Goal: Task Accomplishment & Management: Complete application form

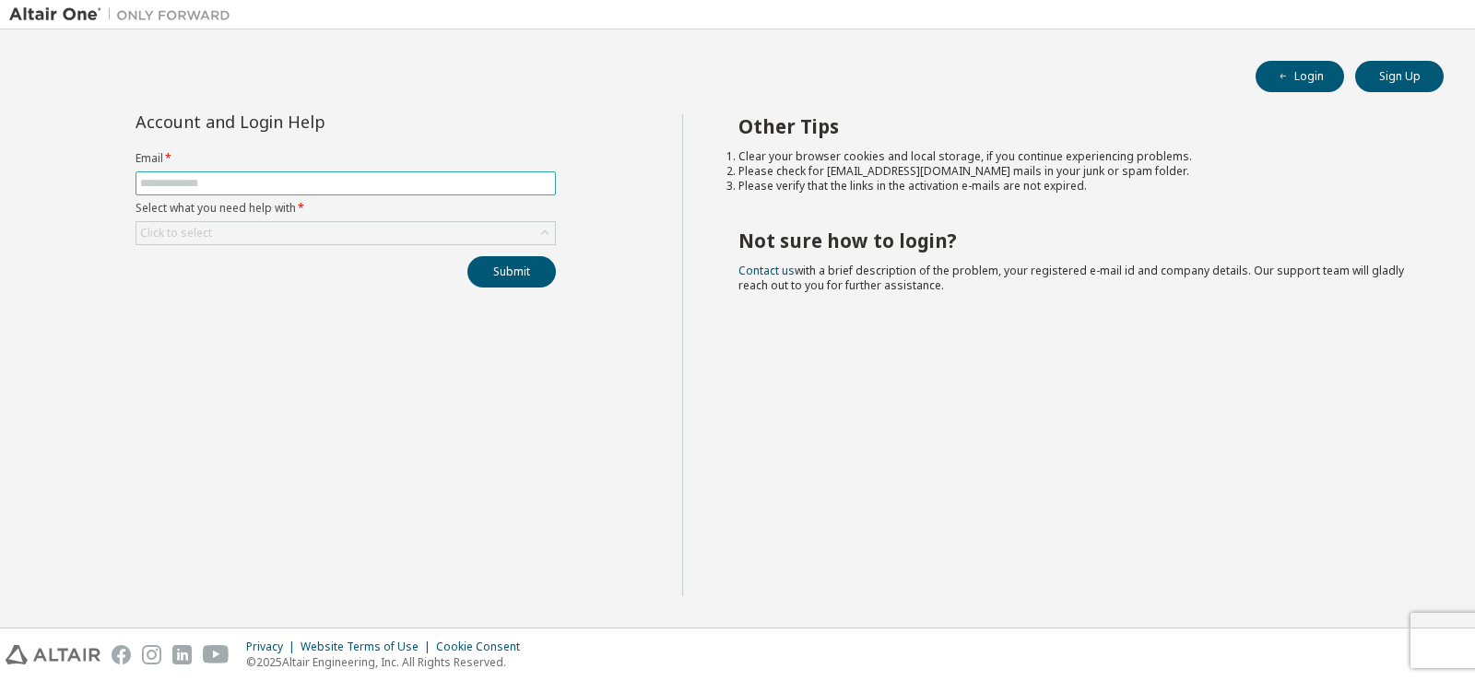
click at [265, 190] on input "text" at bounding box center [345, 183] width 411 height 15
type input "**********"
click at [290, 237] on div "Click to select" at bounding box center [345, 233] width 419 height 22
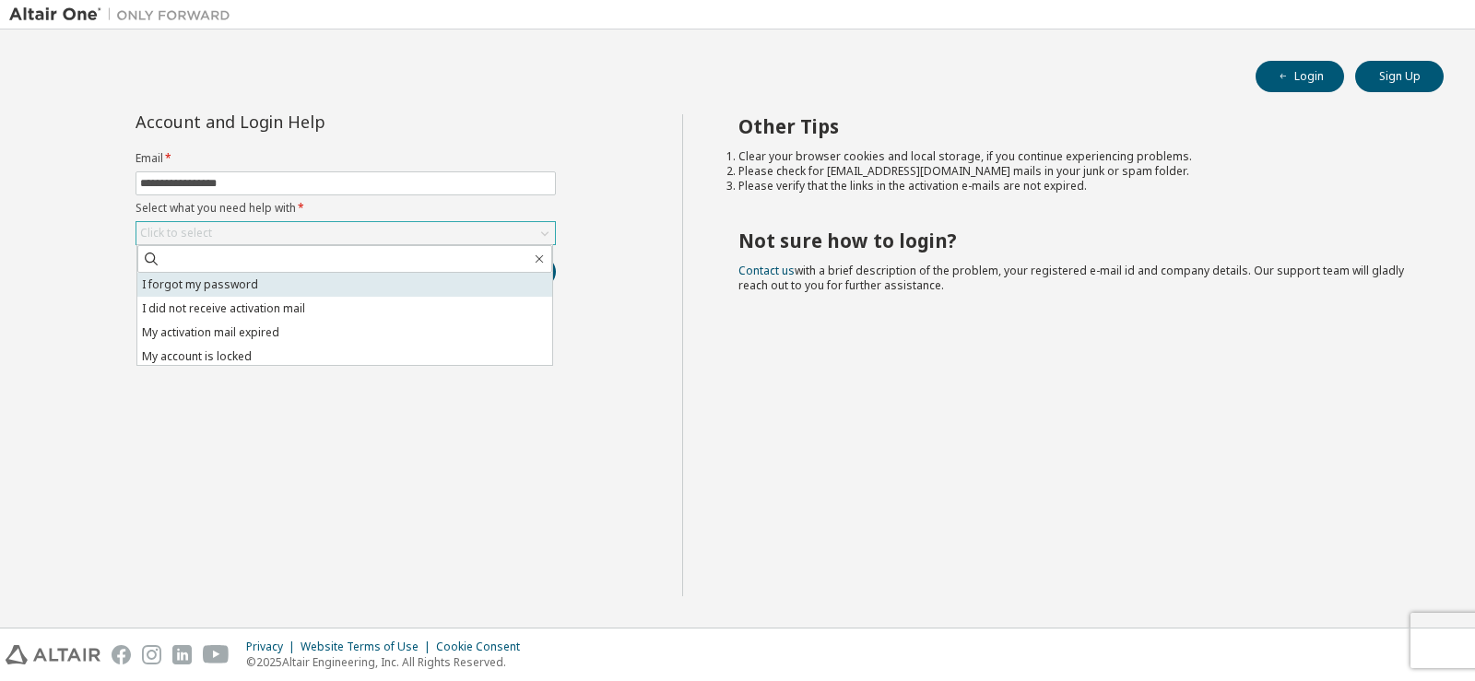
click at [286, 278] on li "I forgot my password" at bounding box center [344, 285] width 415 height 24
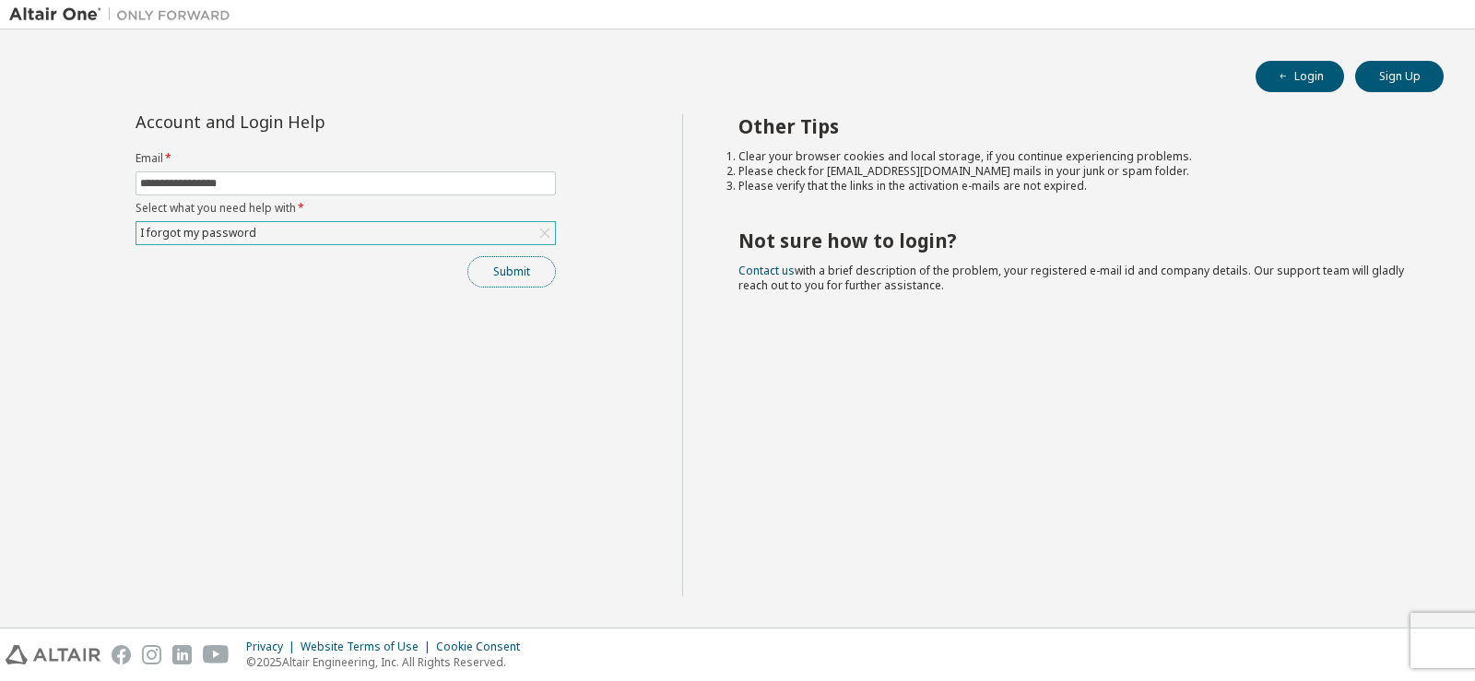
click at [479, 272] on button "Submit" at bounding box center [511, 271] width 89 height 31
click at [518, 277] on button "Submit" at bounding box center [511, 271] width 89 height 31
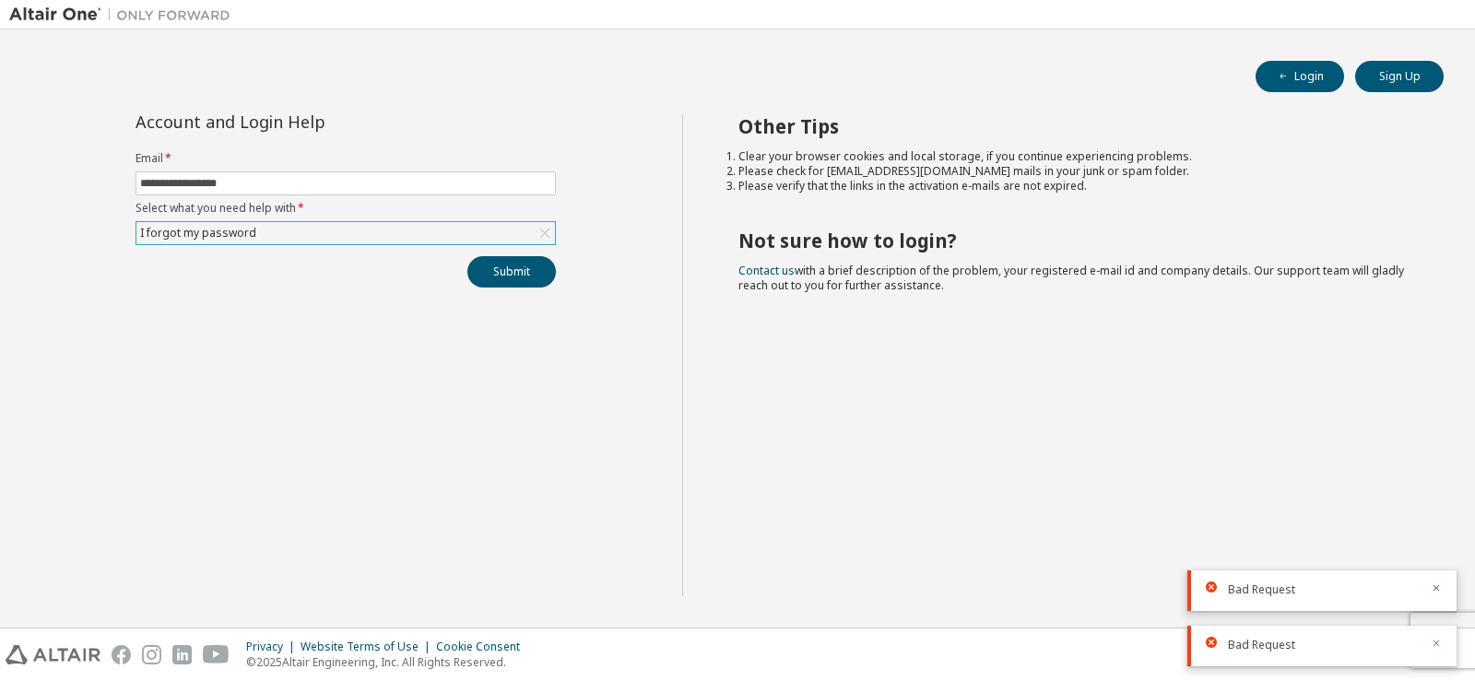
click at [1436, 645] on icon "button" at bounding box center [1437, 644] width 6 height 6
click at [1439, 641] on icon "button" at bounding box center [1437, 644] width 6 height 6
click at [540, 234] on icon at bounding box center [545, 233] width 18 height 18
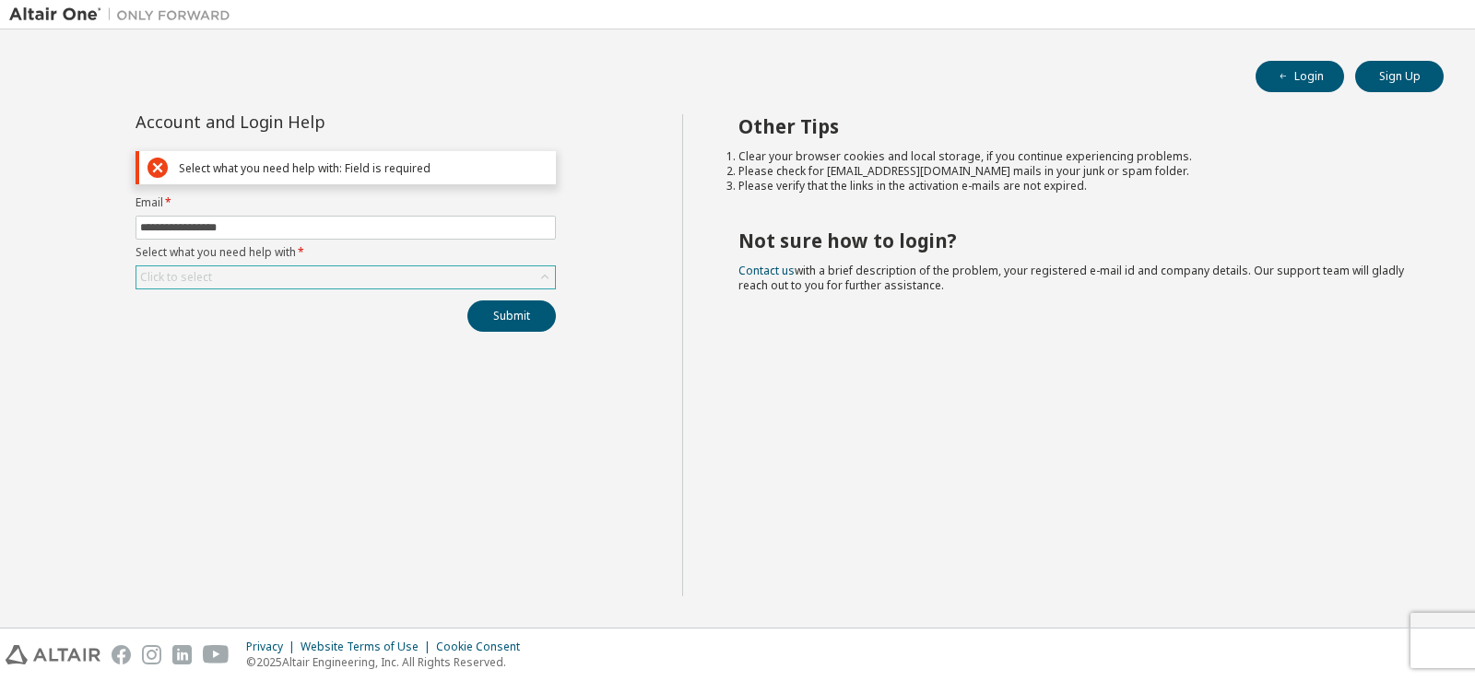
click at [359, 281] on div "Click to select" at bounding box center [345, 277] width 419 height 22
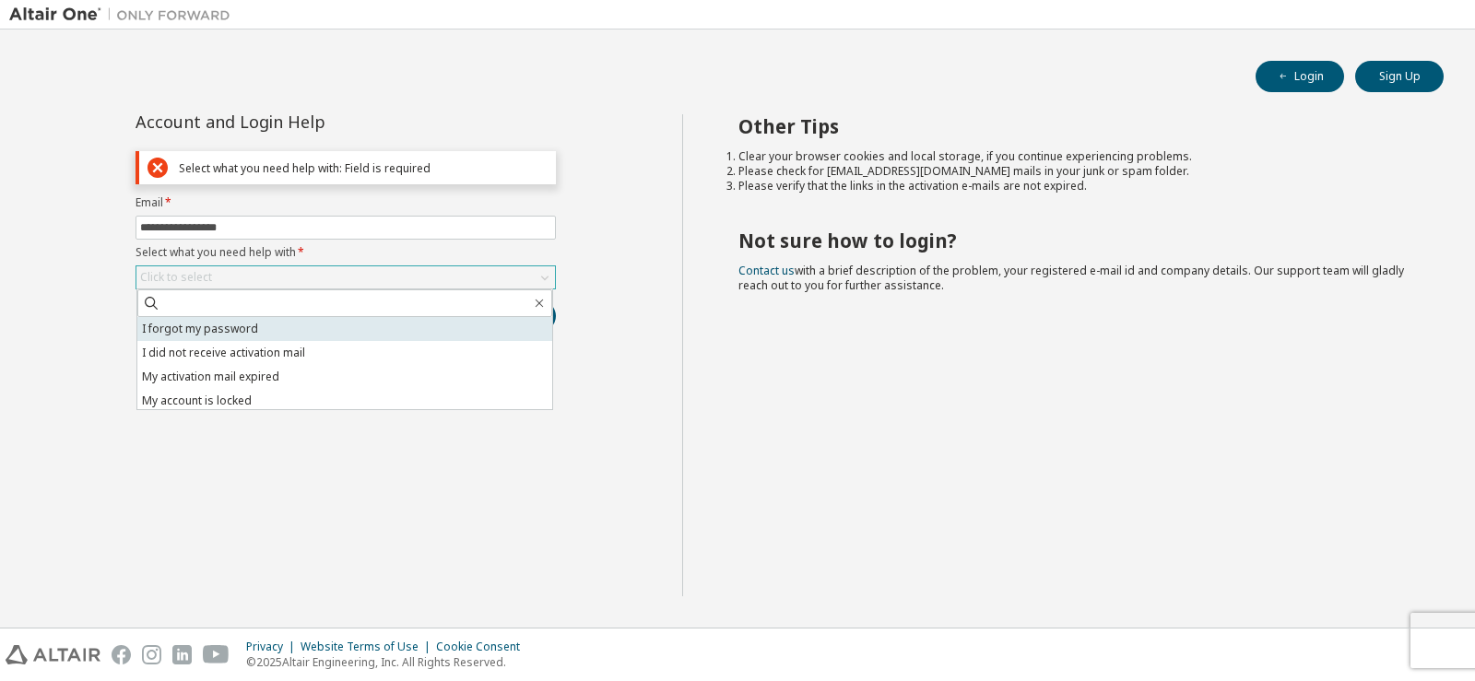
click at [325, 332] on li "I forgot my password" at bounding box center [344, 329] width 415 height 24
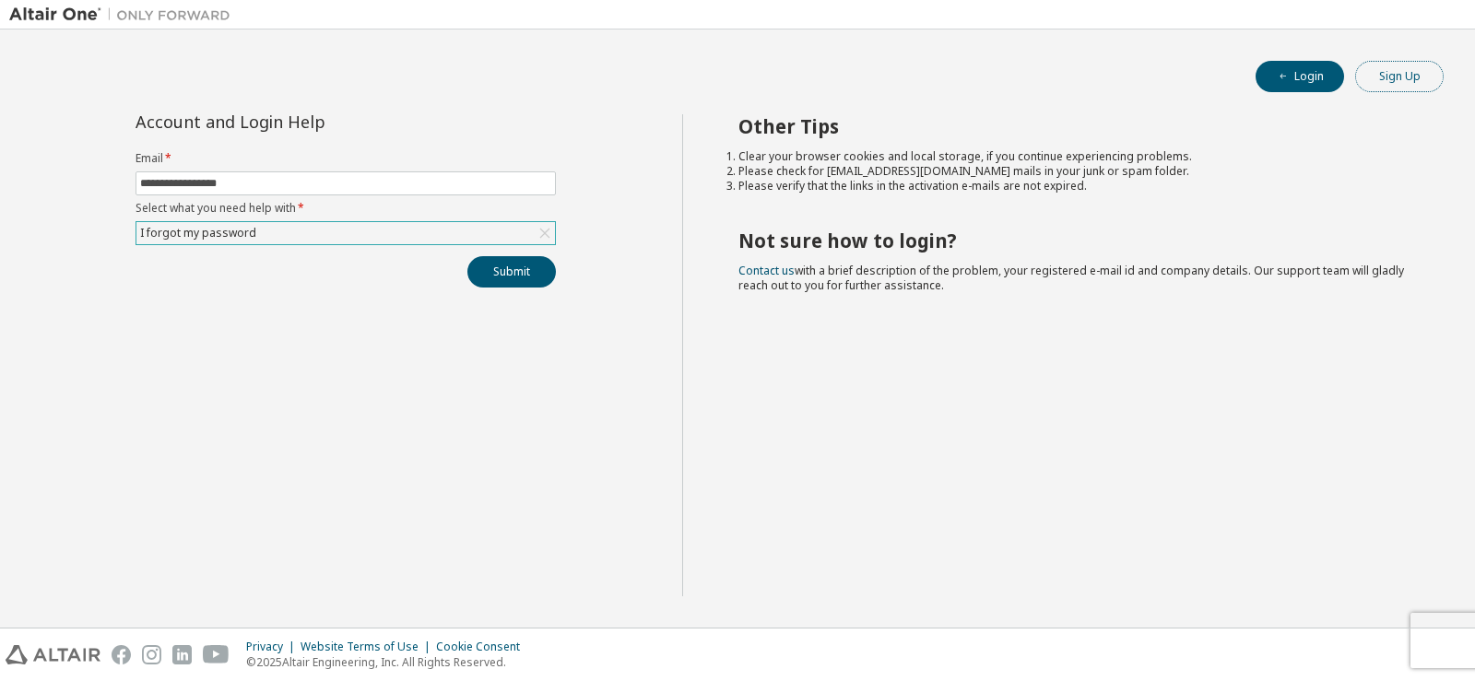
click at [1400, 76] on button "Sign Up" at bounding box center [1399, 76] width 89 height 31
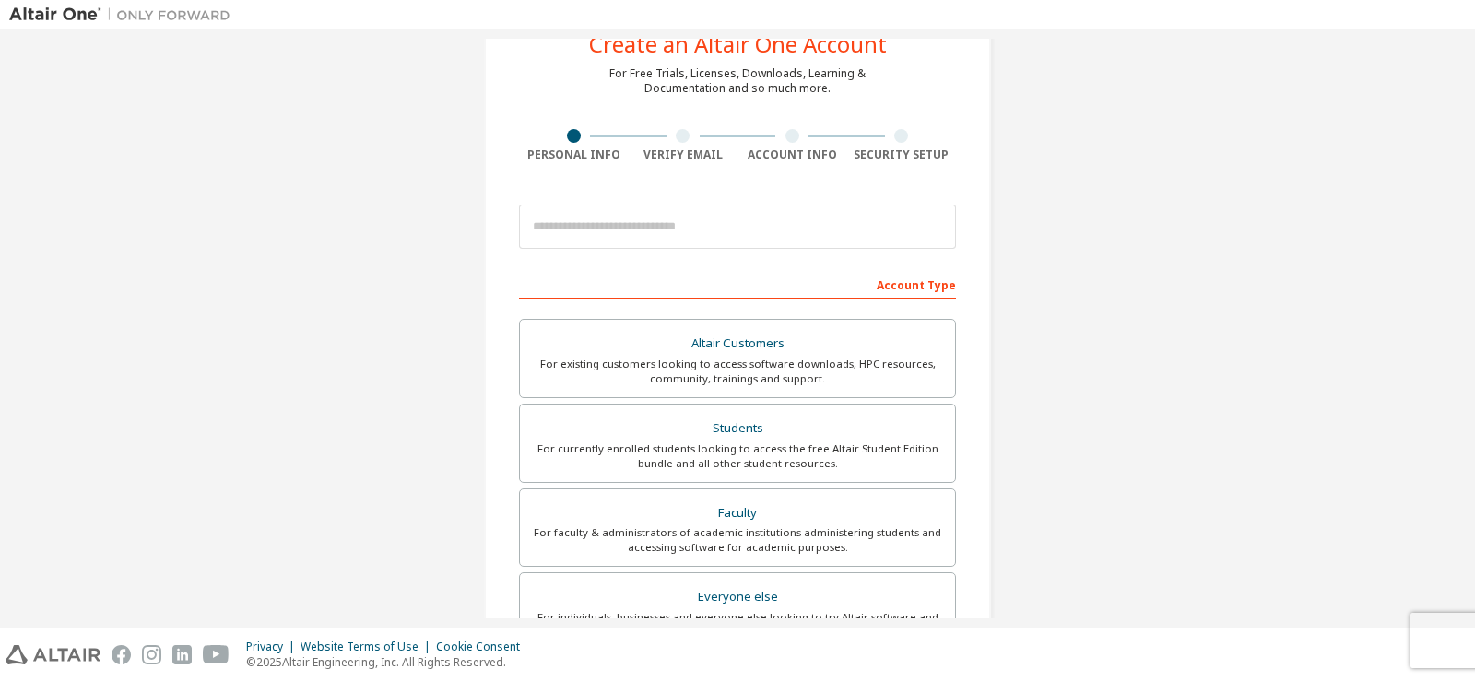
scroll to position [92, 0]
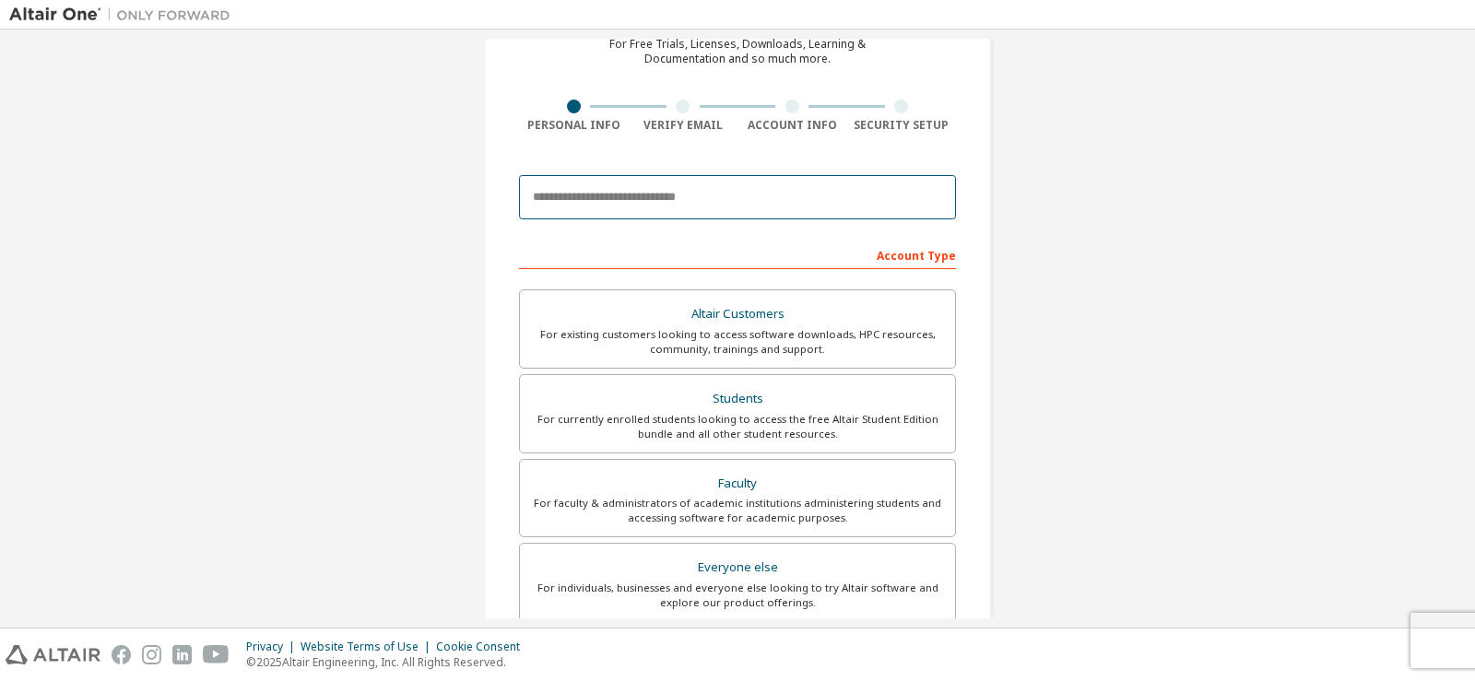
click at [586, 195] on input "email" at bounding box center [737, 197] width 437 height 44
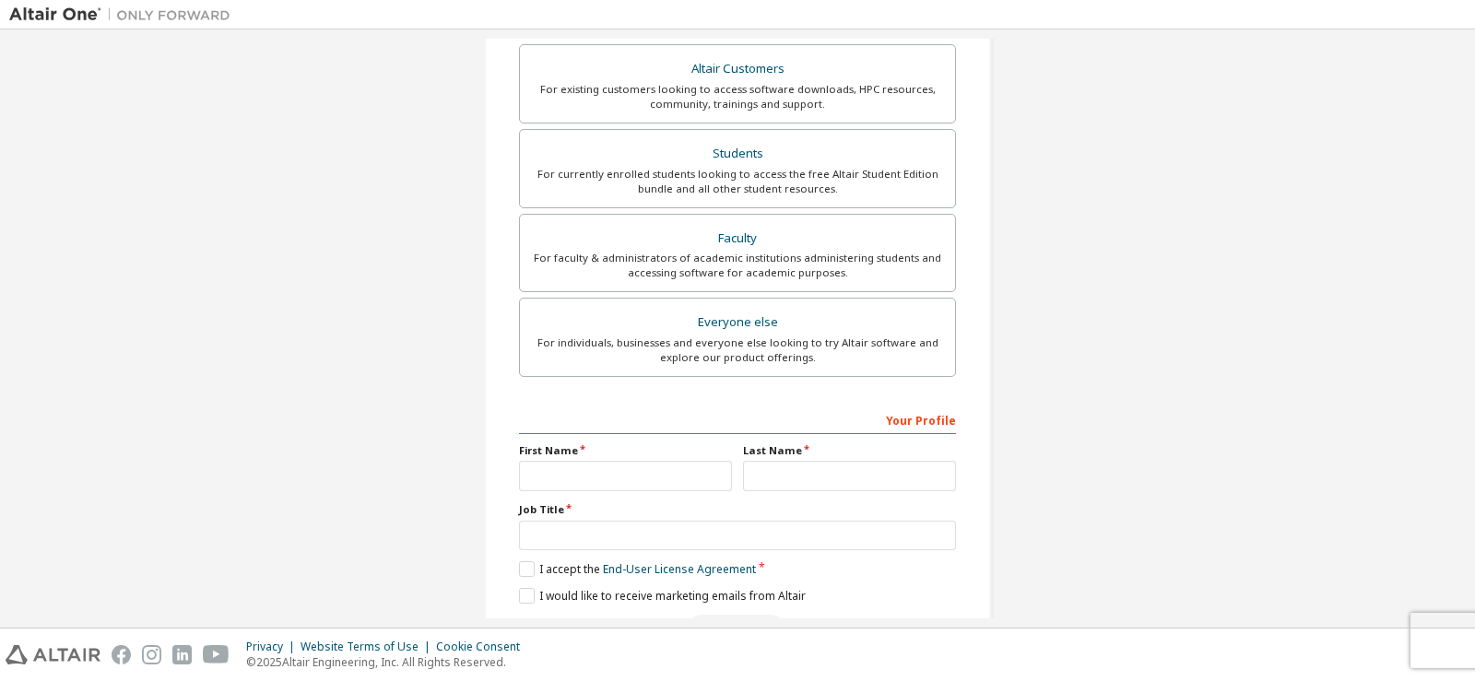
scroll to position [396, 0]
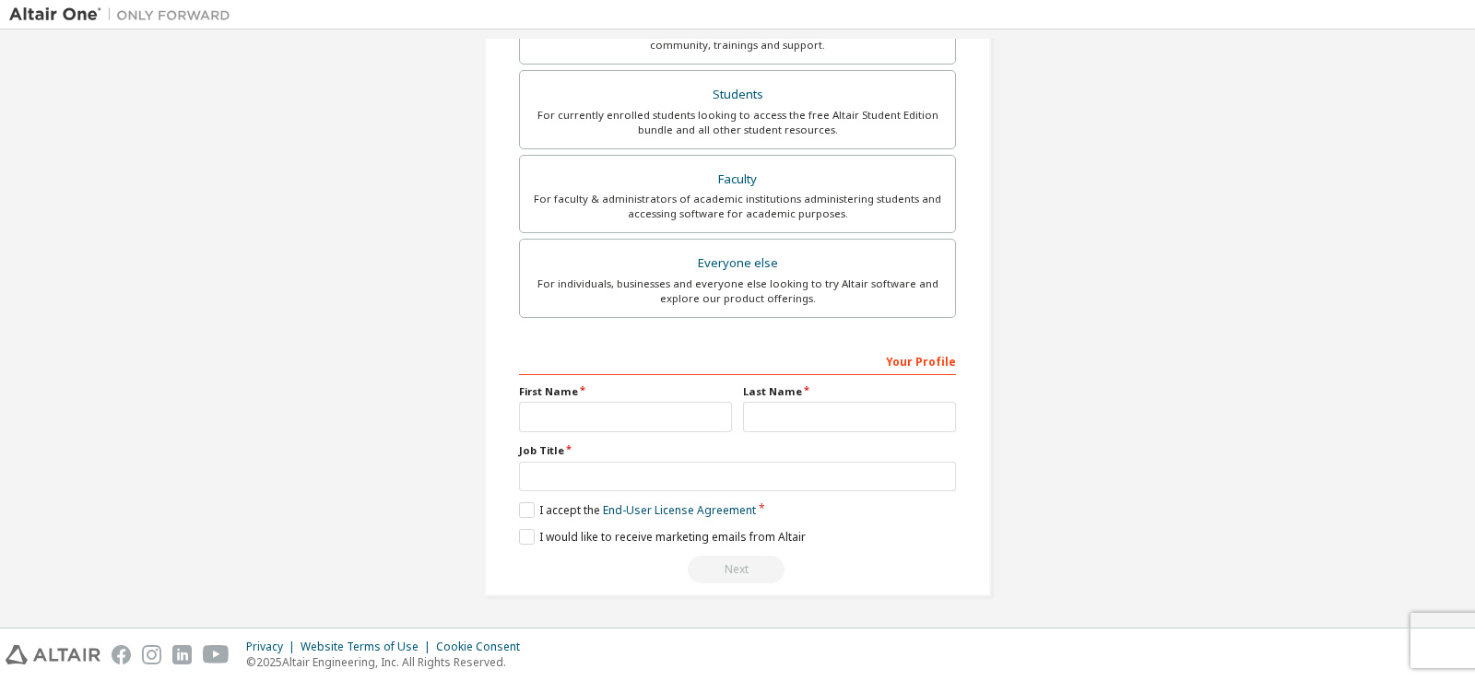
type input "**********"
click at [674, 418] on input "text" at bounding box center [625, 417] width 213 height 30
type input "**********"
click at [767, 418] on input "text" at bounding box center [849, 417] width 213 height 30
type input "**********"
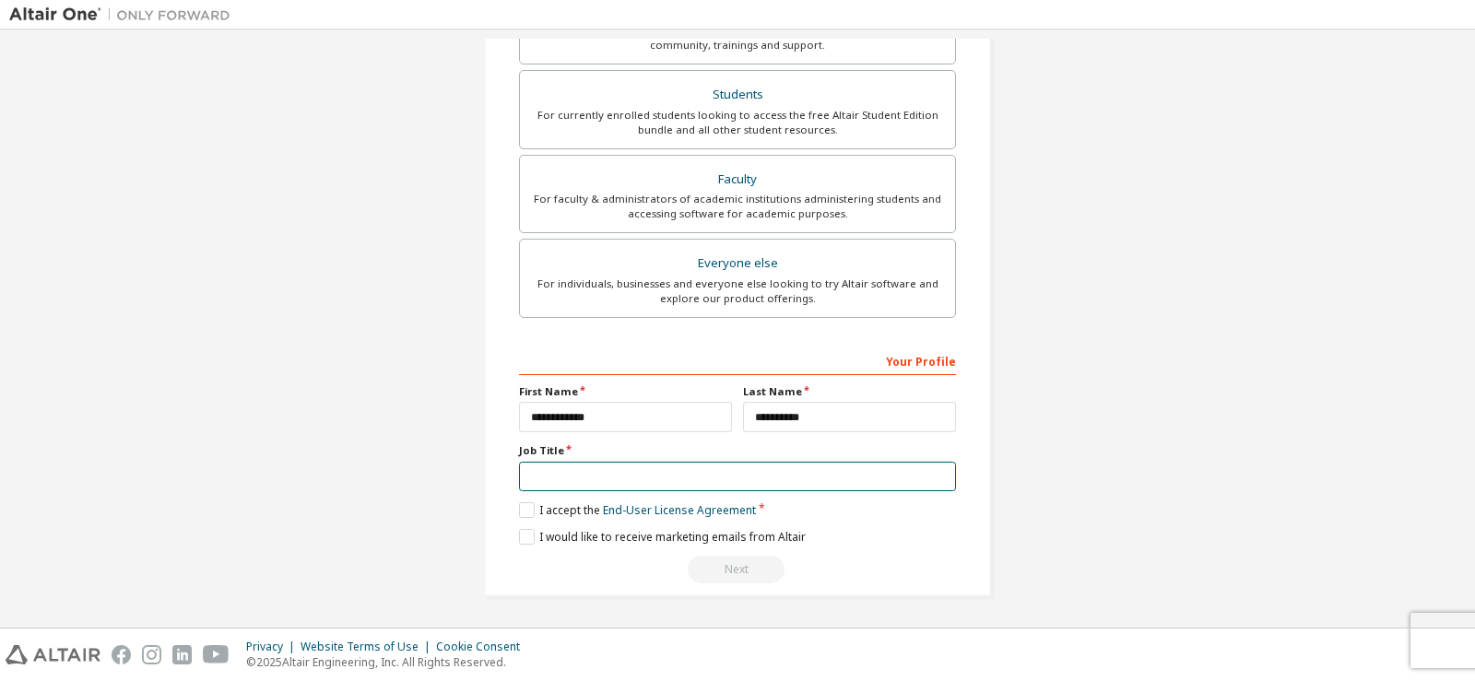
click at [633, 482] on input "text" at bounding box center [737, 477] width 437 height 30
click at [528, 477] on input "**********" at bounding box center [737, 477] width 437 height 30
click at [532, 477] on input "**********" at bounding box center [737, 477] width 437 height 30
type input "**********"
click at [526, 515] on label "I accept the End-User License Agreement" at bounding box center [637, 511] width 237 height 16
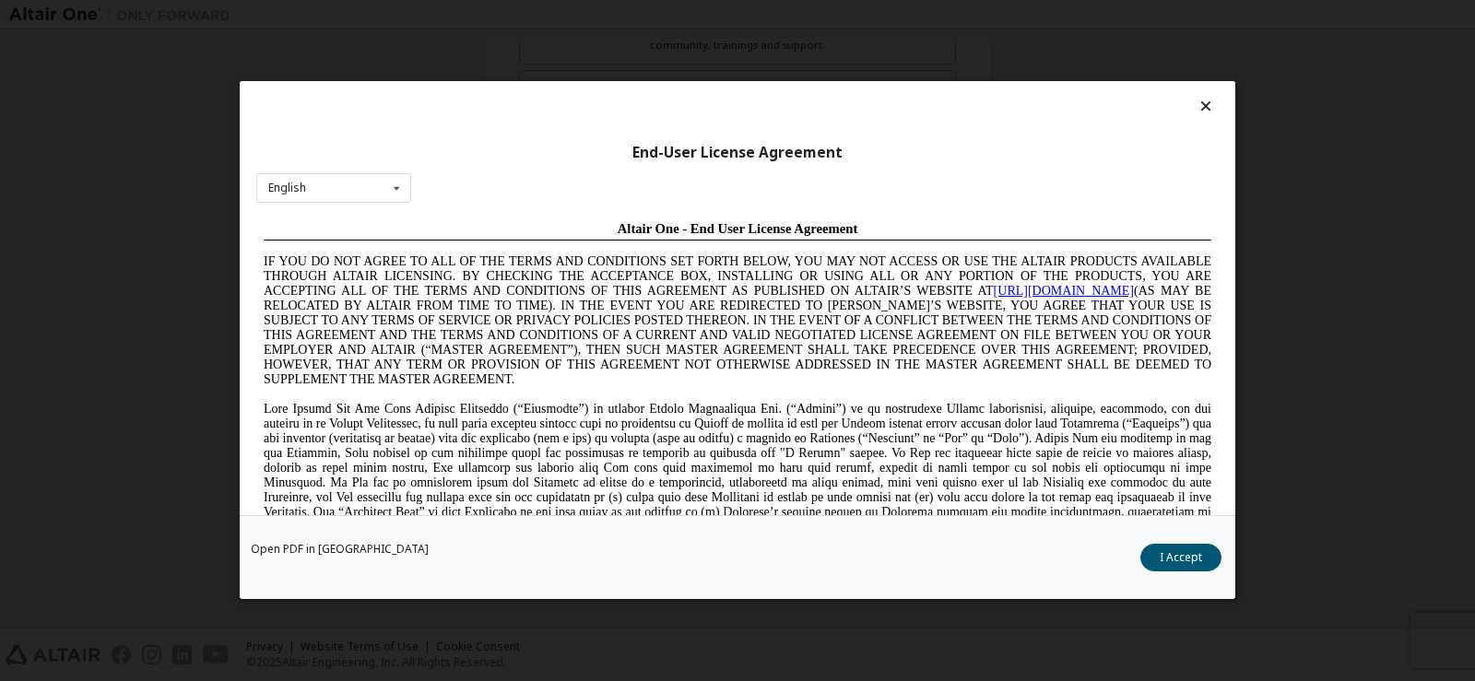
scroll to position [0, 0]
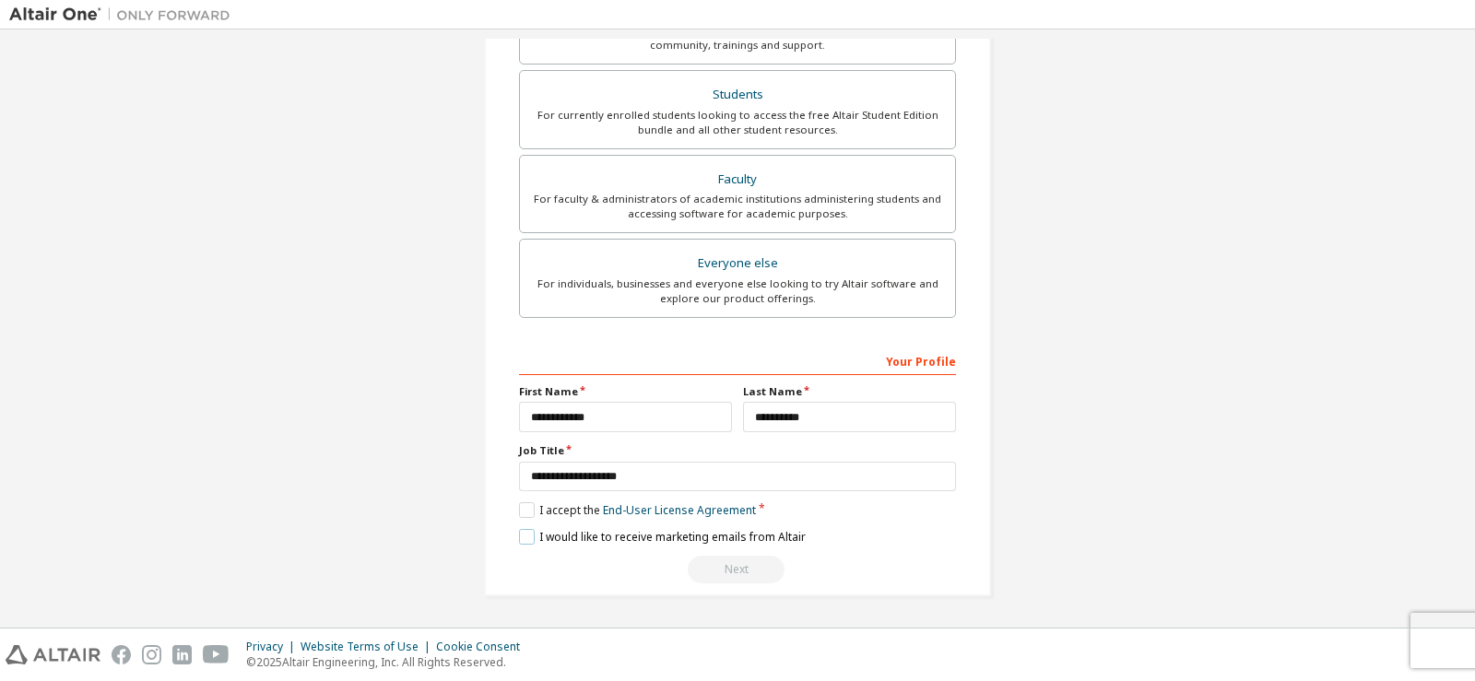
click at [524, 530] on label "I would like to receive marketing emails from Altair" at bounding box center [662, 537] width 287 height 16
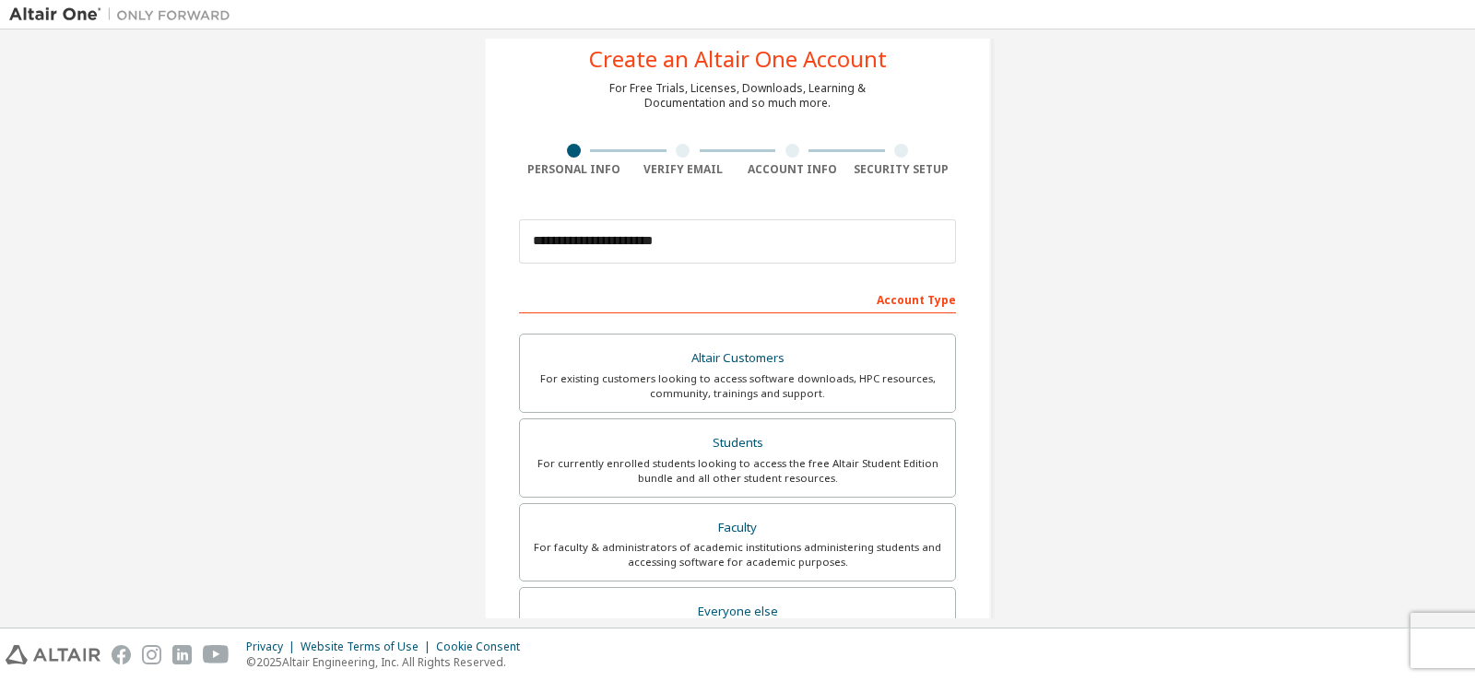
scroll to position [92, 0]
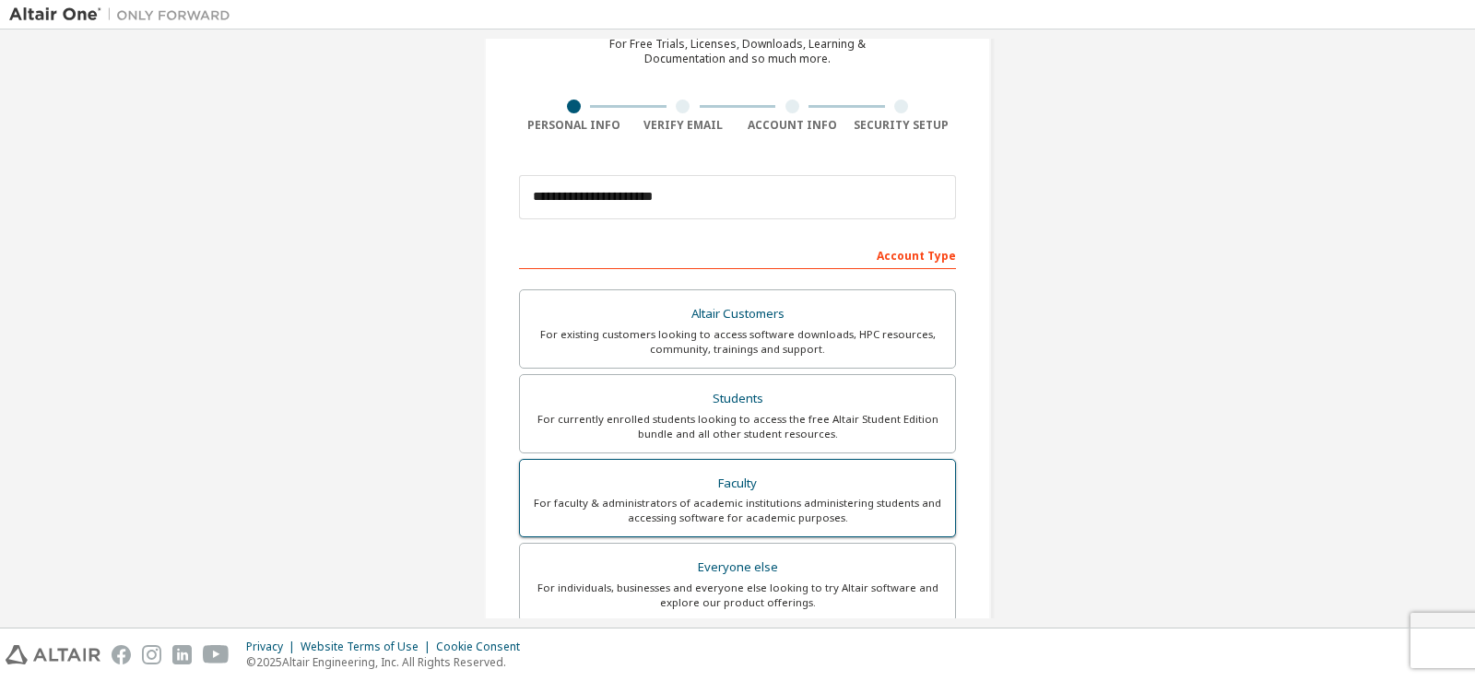
click at [783, 487] on div "Faculty" at bounding box center [737, 484] width 413 height 26
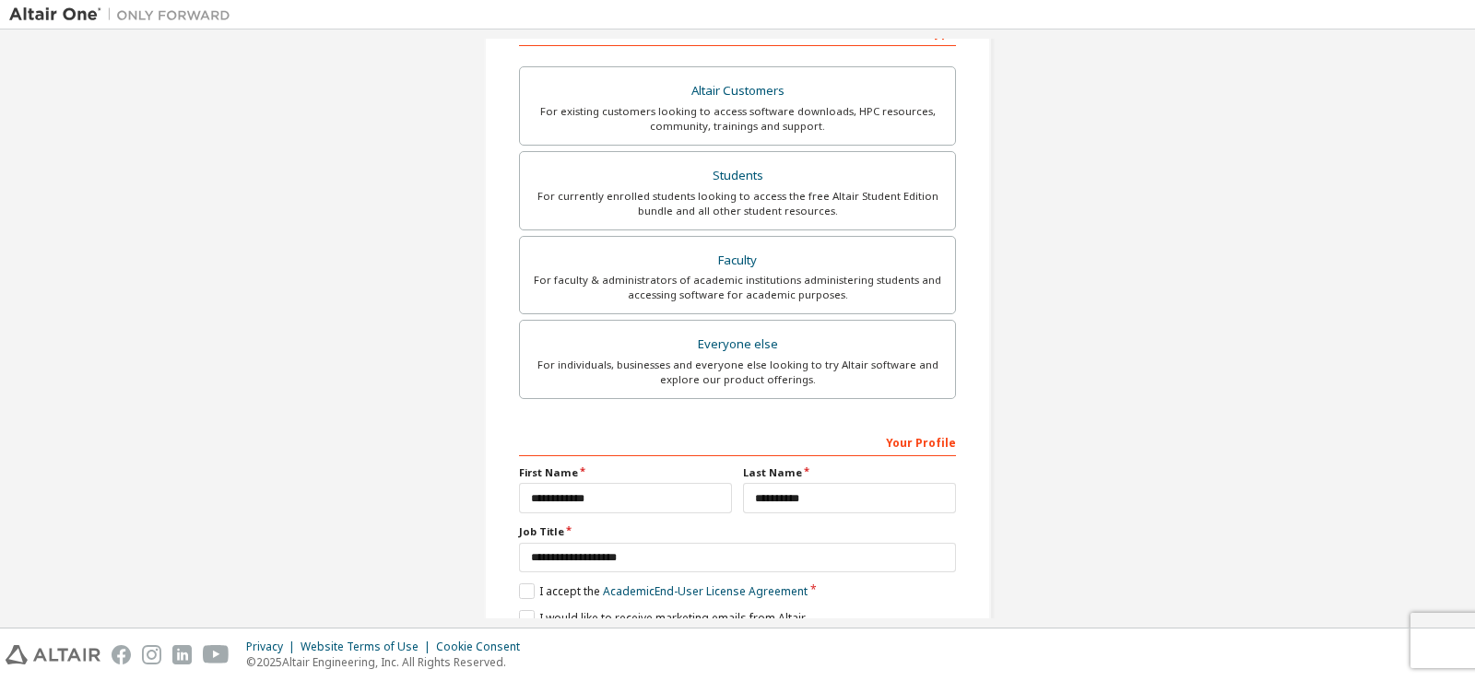
scroll to position [396, 0]
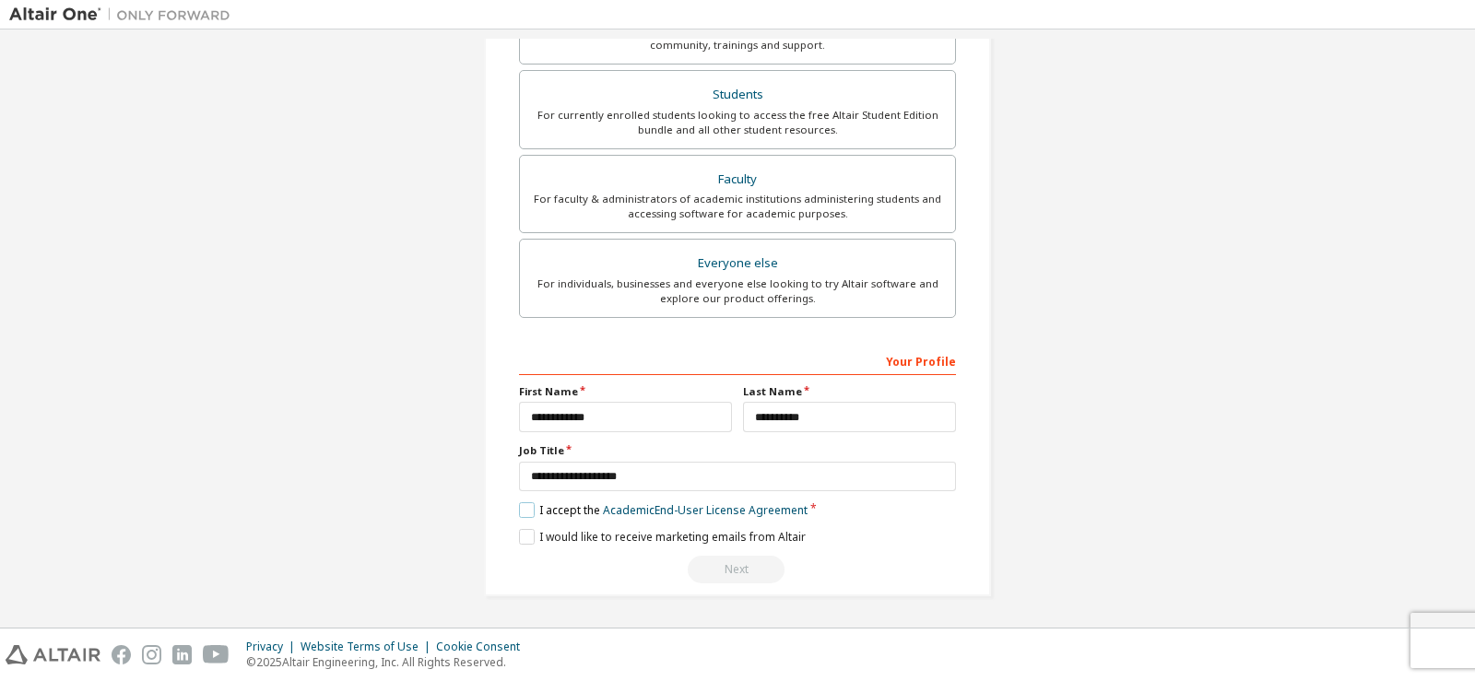
click at [522, 509] on label "I accept the Academic End-User License Agreement" at bounding box center [663, 511] width 289 height 16
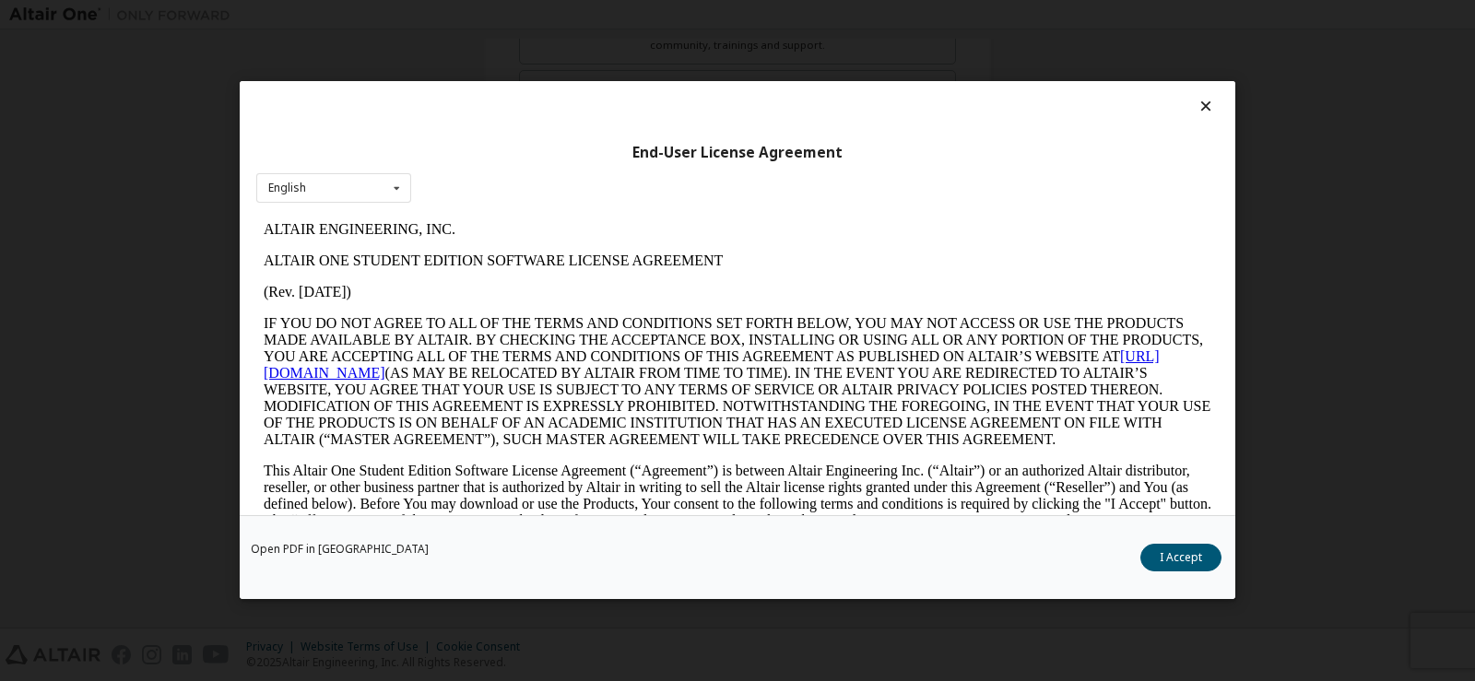
scroll to position [0, 0]
click at [1166, 550] on button "I Accept" at bounding box center [1181, 559] width 81 height 28
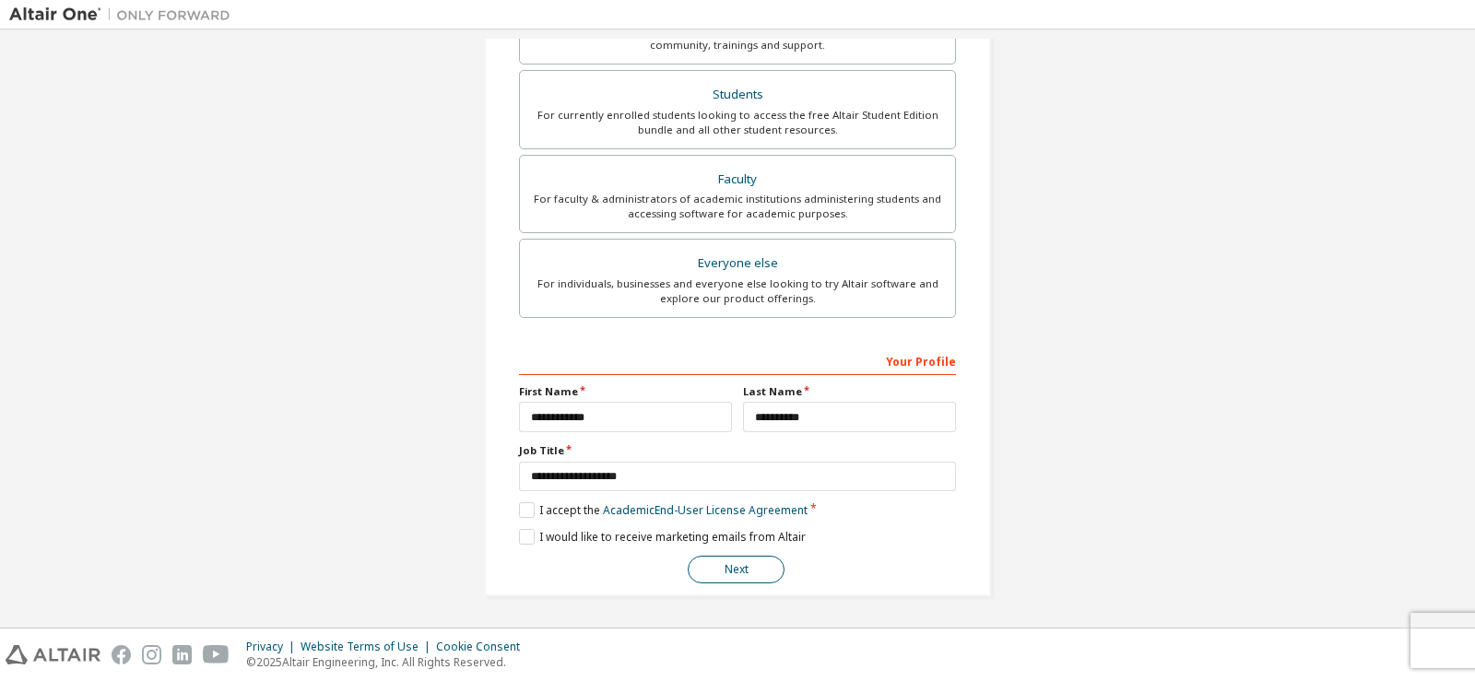
click at [732, 565] on button "Next" at bounding box center [736, 570] width 97 height 28
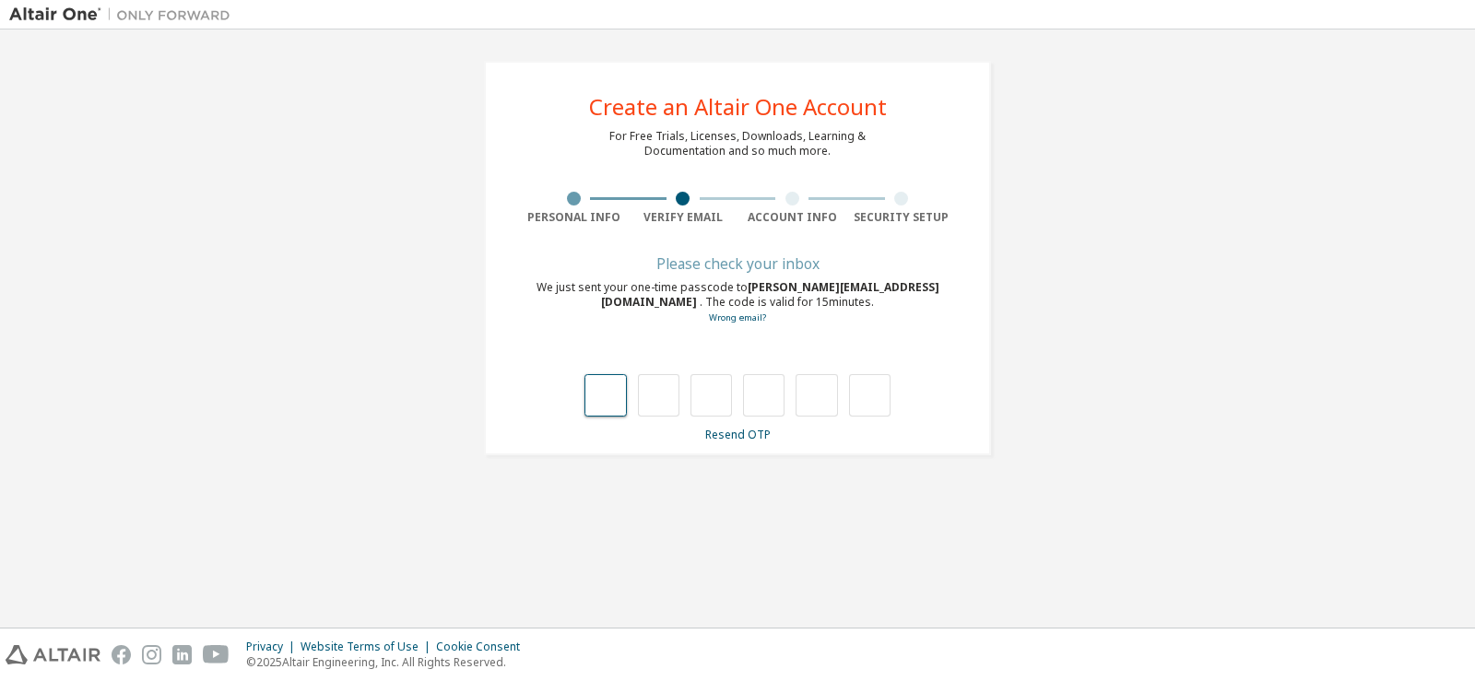
type input "*"
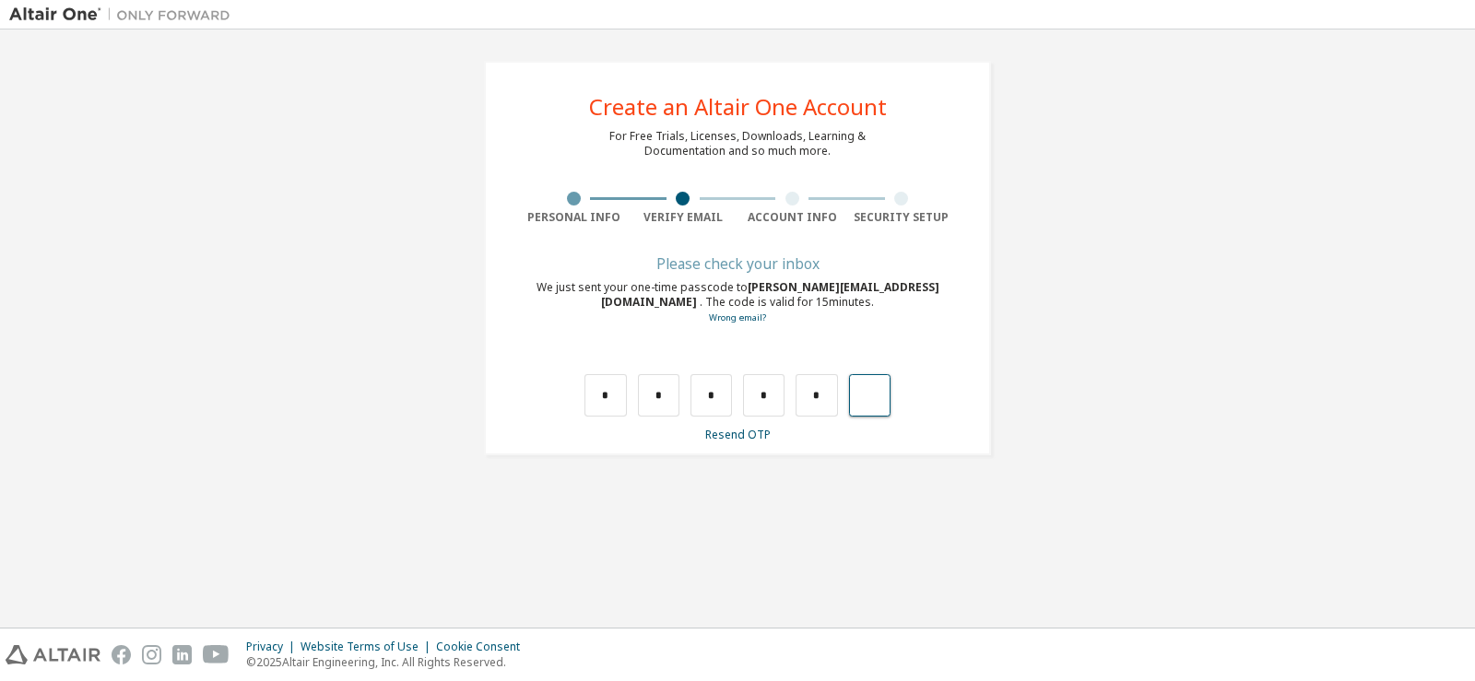
type input "*"
